Goal: Task Accomplishment & Management: Manage account settings

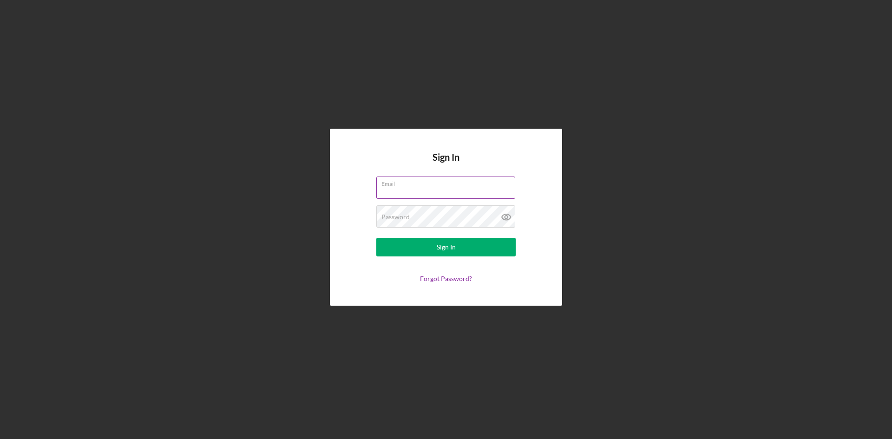
click at [440, 187] on div "Email" at bounding box center [445, 188] width 139 height 23
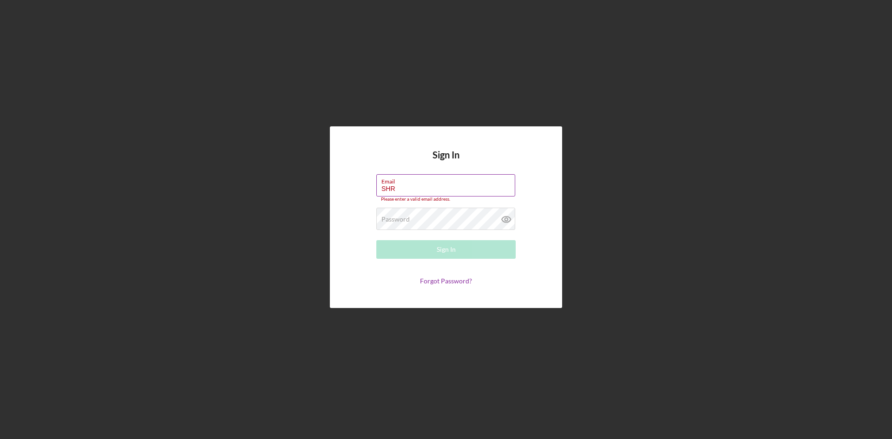
type input "[EMAIL_ADDRESS][DOMAIN_NAME]"
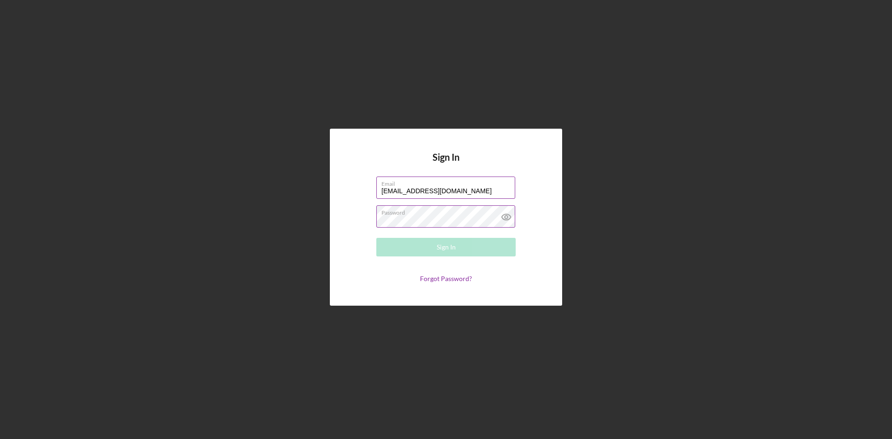
click at [421, 213] on div "Password Required" at bounding box center [445, 216] width 139 height 23
click at [442, 249] on div "Sign In" at bounding box center [446, 247] width 19 height 19
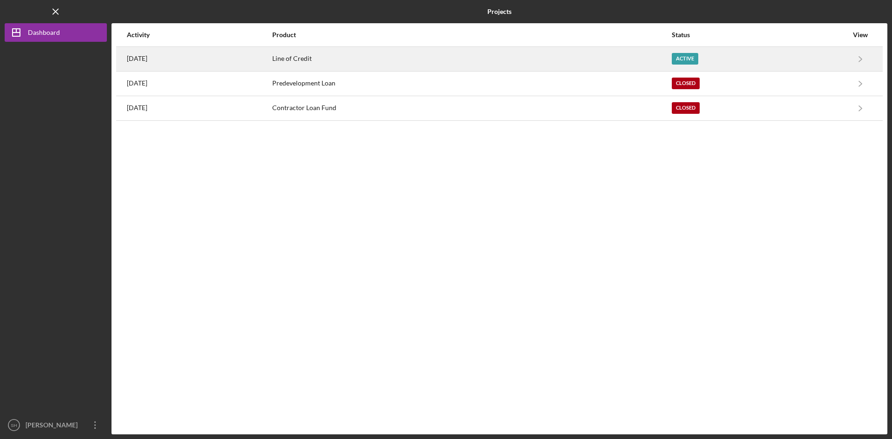
click at [699, 55] on div "Active" at bounding box center [685, 59] width 26 height 12
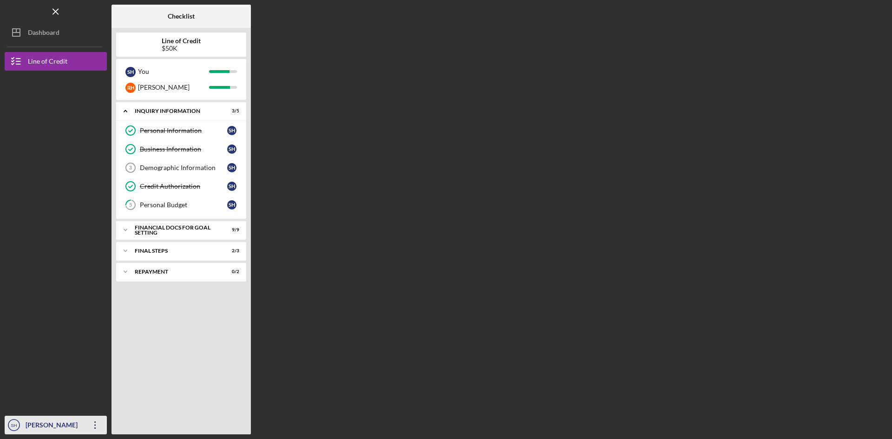
click at [53, 420] on div "[PERSON_NAME]" at bounding box center [53, 426] width 60 height 21
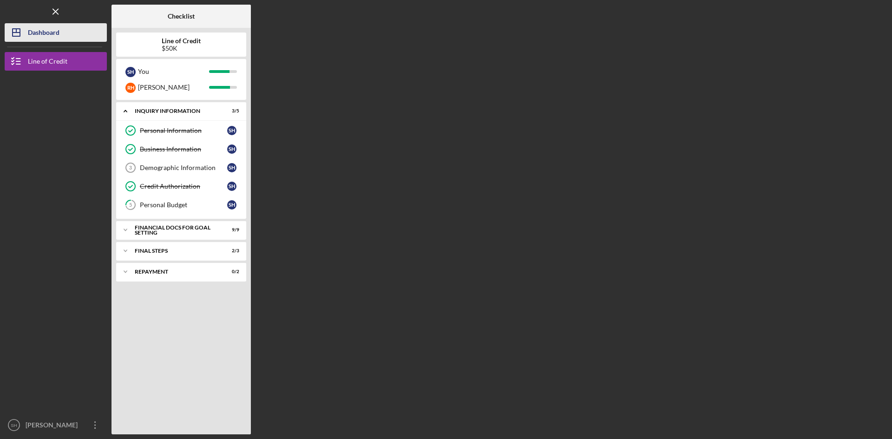
click at [40, 37] on div "Dashboard" at bounding box center [44, 33] width 32 height 21
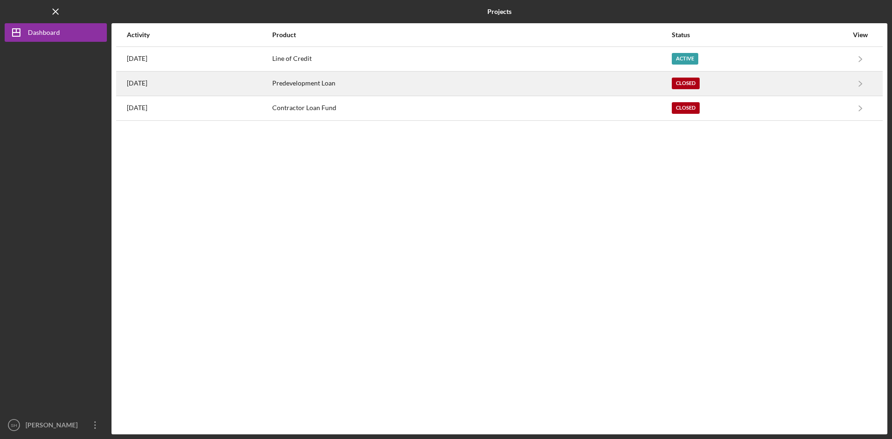
click at [358, 86] on div "Predevelopment Loan" at bounding box center [471, 83] width 399 height 23
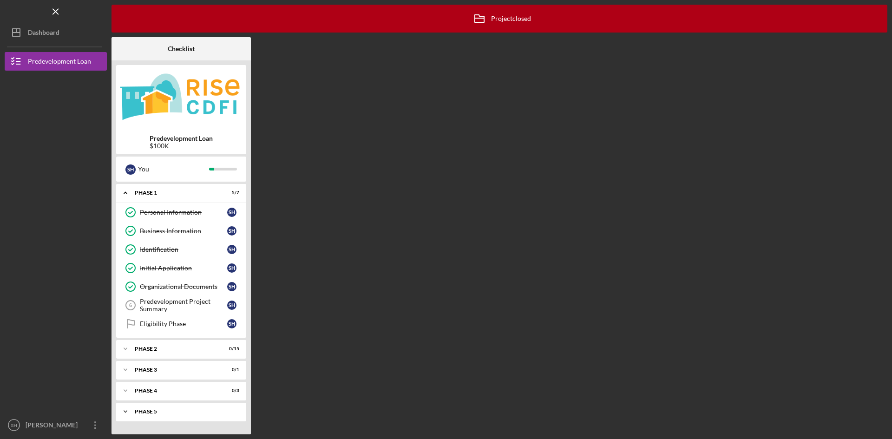
click at [166, 409] on div "Phase 5" at bounding box center [185, 412] width 100 height 6
click at [184, 426] on div "Confirm Funds Have Been Received" at bounding box center [183, 431] width 87 height 15
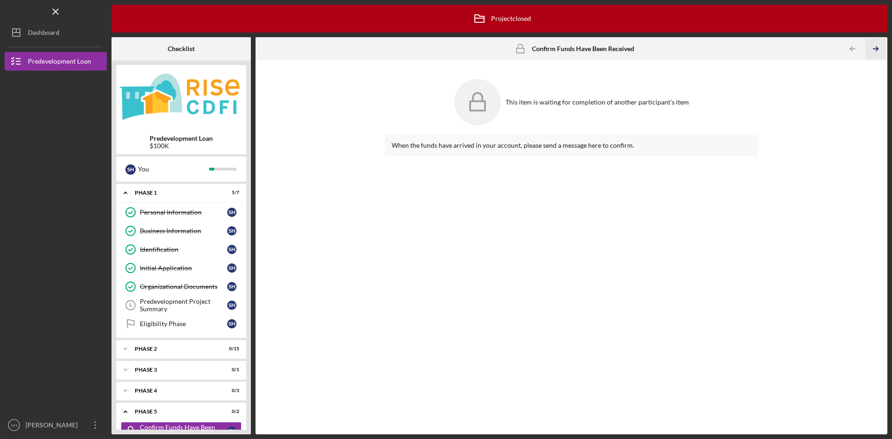
click at [875, 42] on icon "Icon/Table Pagination Arrow" at bounding box center [875, 49] width 21 height 21
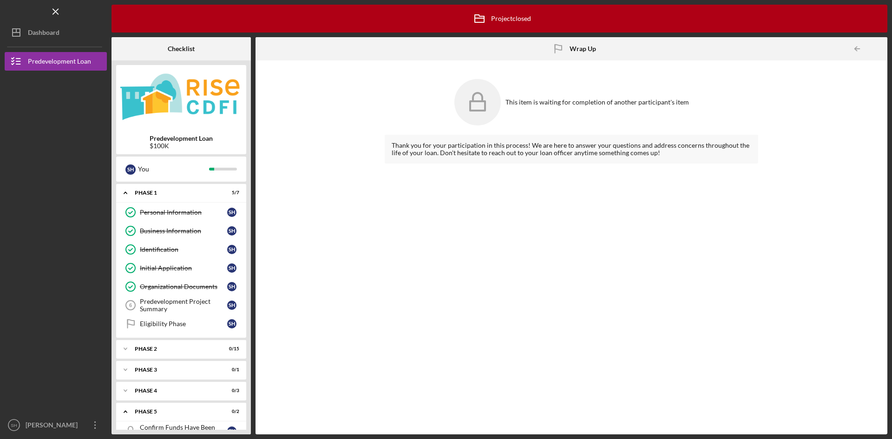
scroll to position [39, 0]
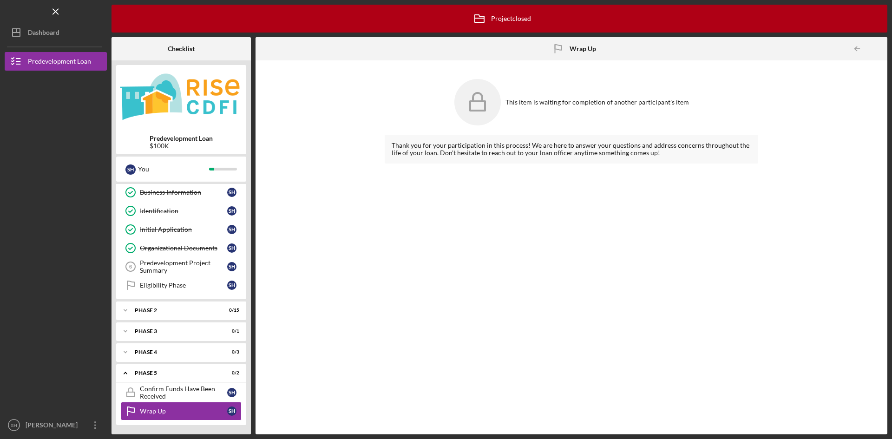
click at [875, 42] on div at bounding box center [878, 49] width 19 height 19
click at [234, 353] on div "Phase 4" at bounding box center [185, 353] width 100 height 6
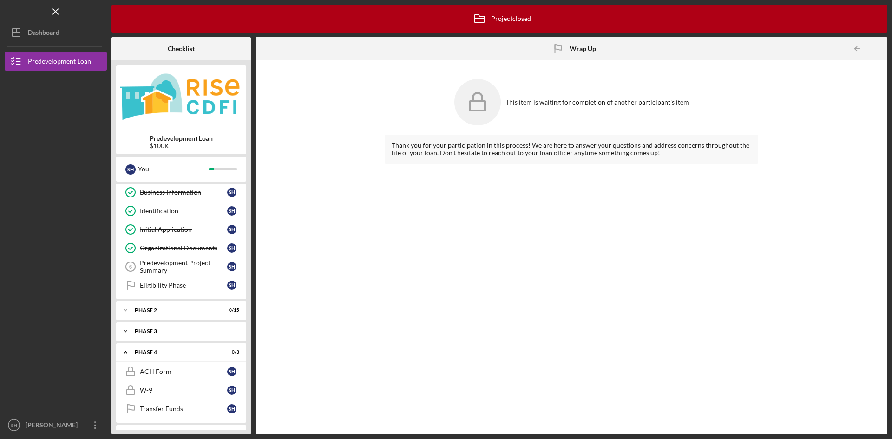
click at [236, 327] on div "Icon/Expander Phase 3 0 / 1" at bounding box center [181, 331] width 130 height 19
click at [223, 354] on div "Decision" at bounding box center [183, 350] width 87 height 7
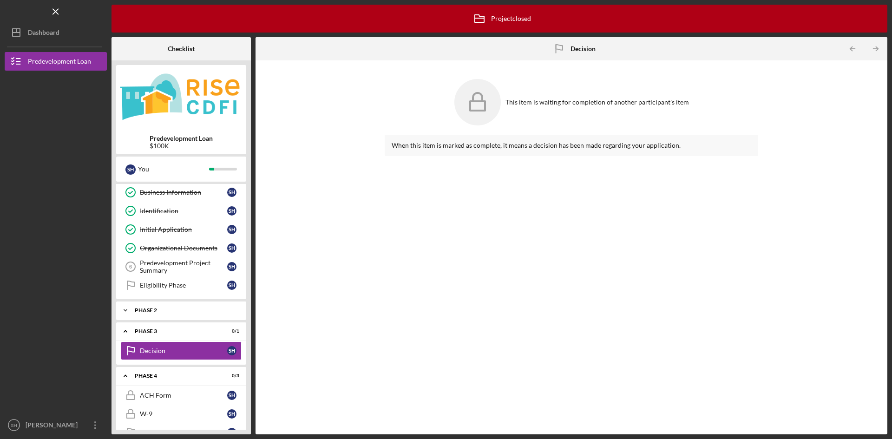
click at [237, 310] on div "Phase 2" at bounding box center [187, 311] width 105 height 6
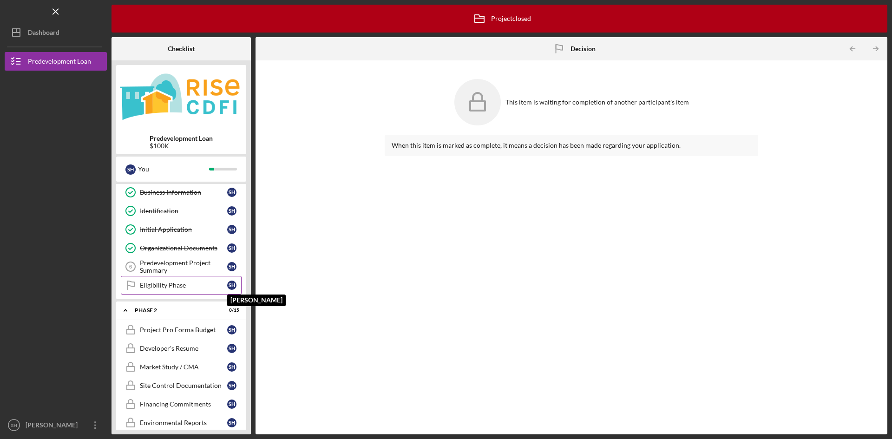
click at [233, 281] on div "S H" at bounding box center [231, 285] width 9 height 9
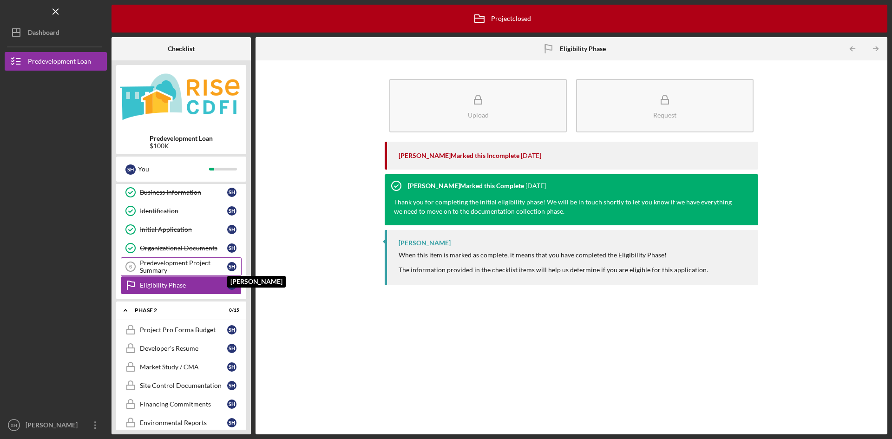
click at [233, 263] on div "S H" at bounding box center [231, 266] width 9 height 9
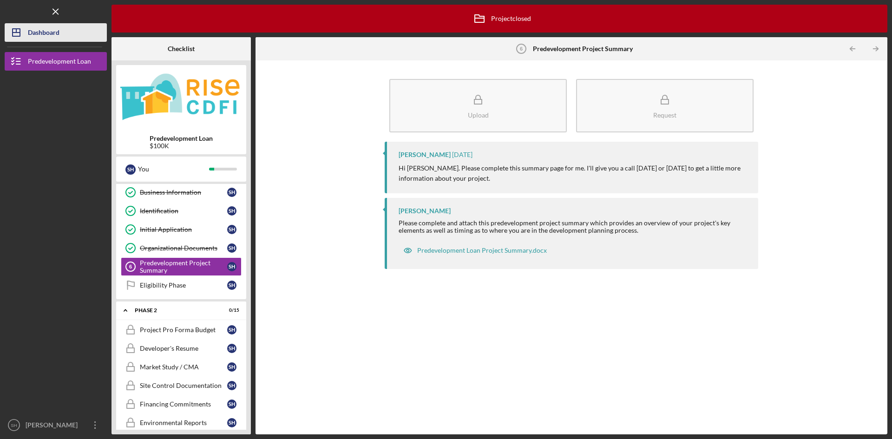
click at [49, 28] on div "Dashboard" at bounding box center [44, 33] width 32 height 21
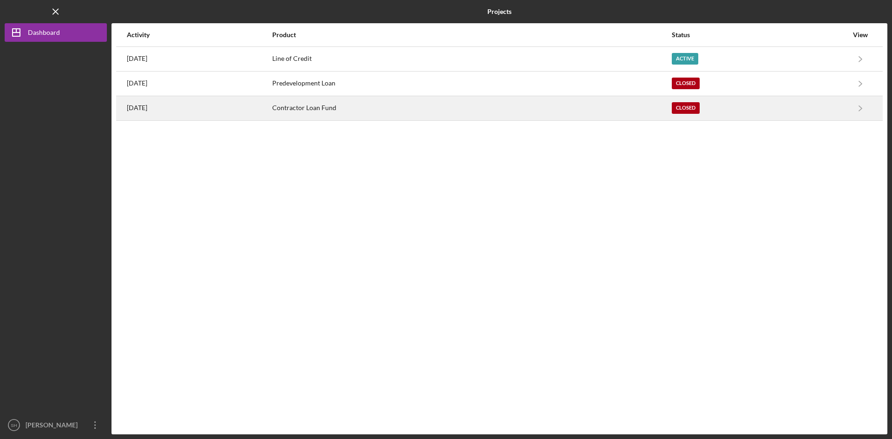
click at [376, 110] on div "Contractor Loan Fund" at bounding box center [471, 108] width 399 height 23
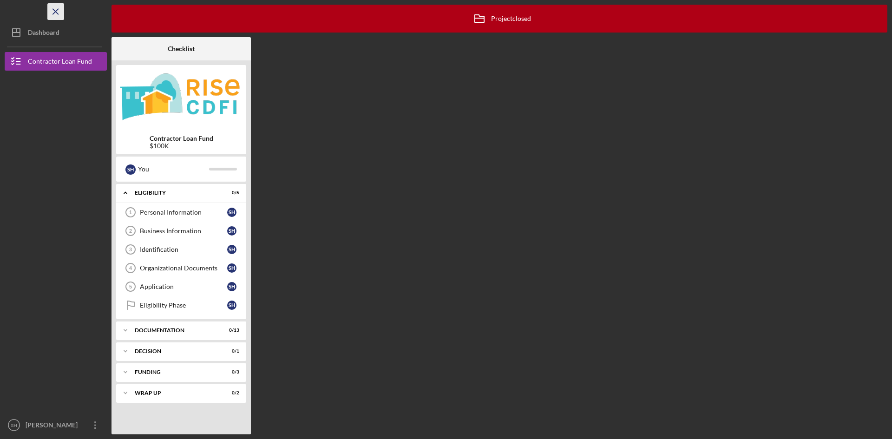
click at [54, 7] on icon "Icon/Menu Close" at bounding box center [56, 11] width 21 height 21
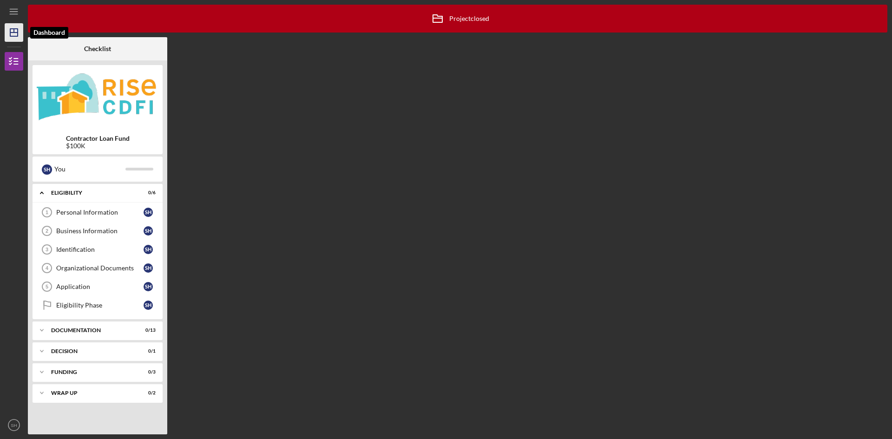
click at [7, 34] on icon "Icon/Dashboard" at bounding box center [13, 32] width 23 height 23
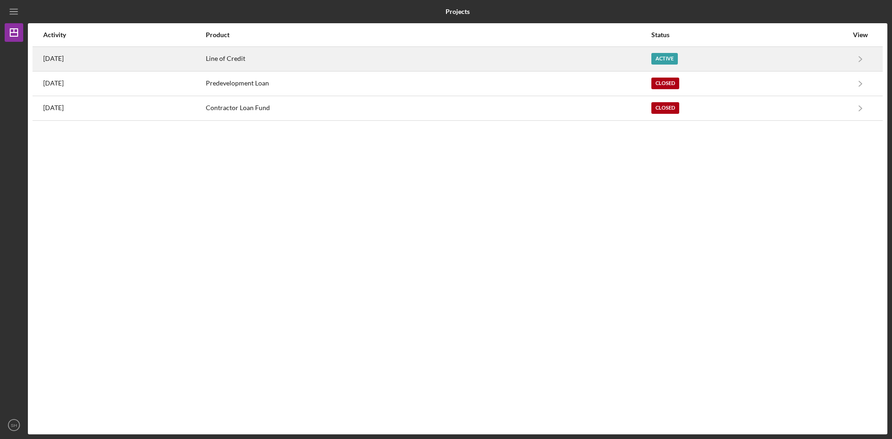
click at [266, 56] on div "Line of Credit" at bounding box center [428, 58] width 445 height 23
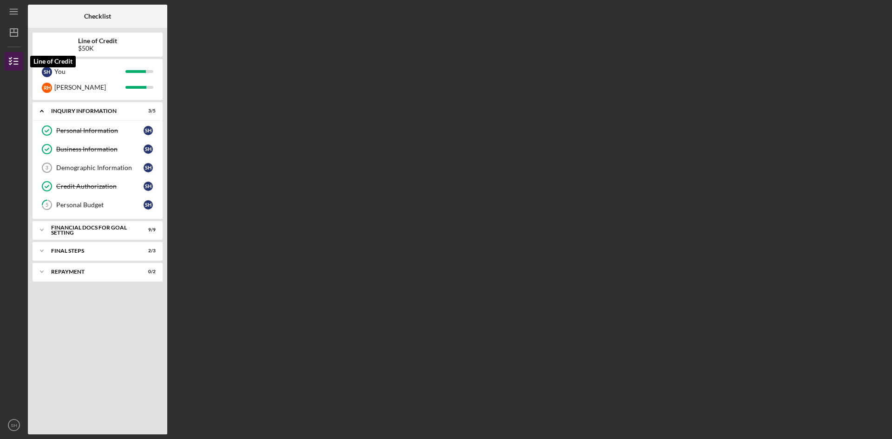
click at [8, 59] on icon "button" at bounding box center [13, 61] width 23 height 23
click at [13, 17] on icon "Icon/Menu" at bounding box center [14, 11] width 21 height 21
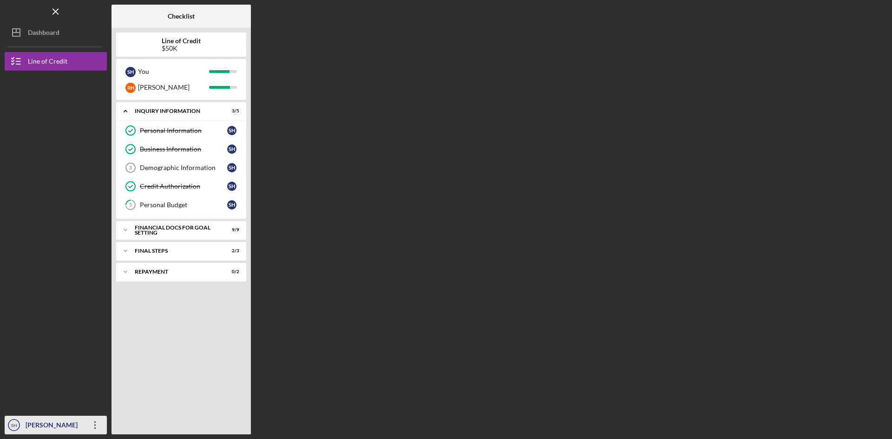
click at [96, 422] on icon "button" at bounding box center [94, 425] width 1 height 7
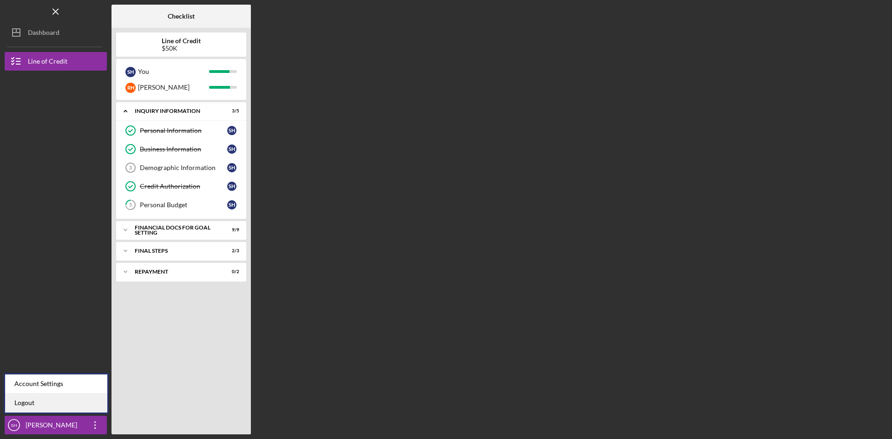
click at [26, 401] on link "Logout" at bounding box center [56, 403] width 102 height 19
